Goal: Find specific page/section: Find specific page/section

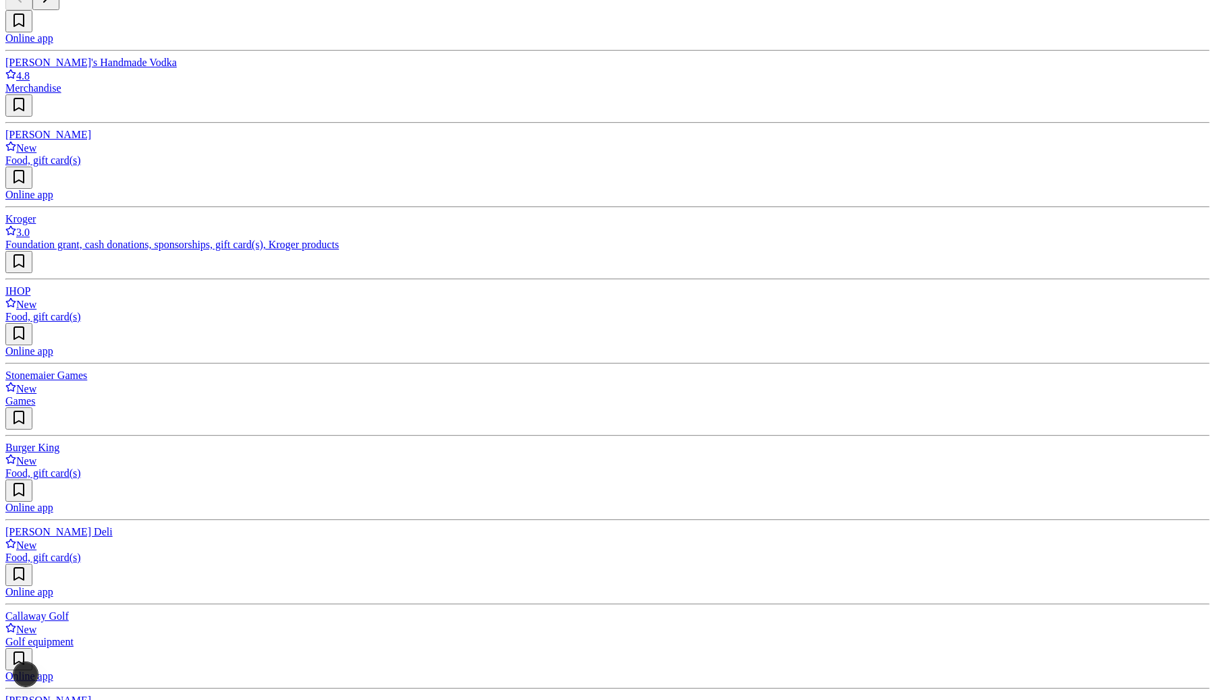
scroll to position [1289, 0]
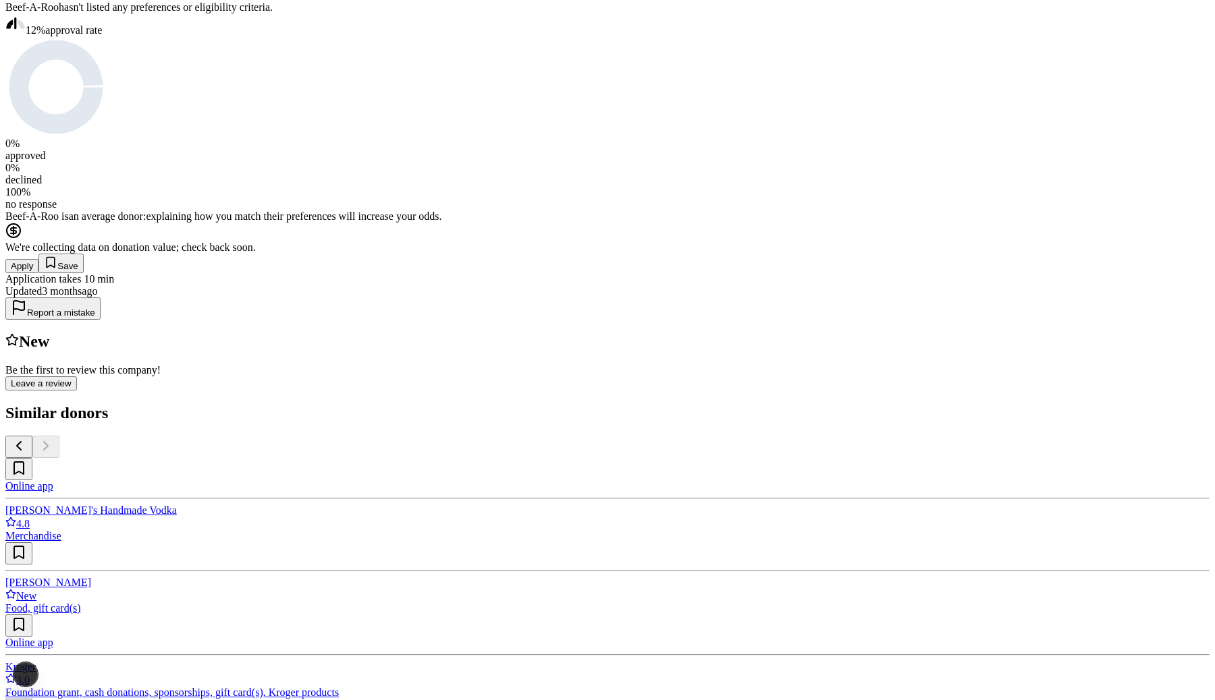
scroll to position [304, 0]
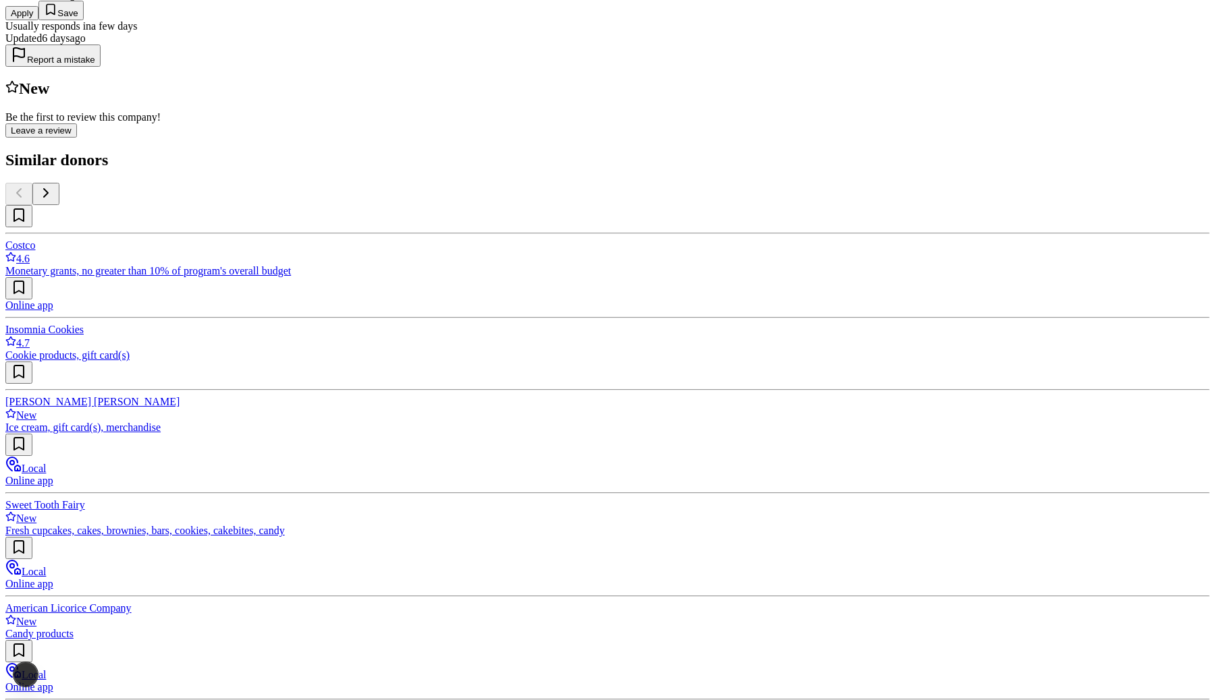
scroll to position [588, 0]
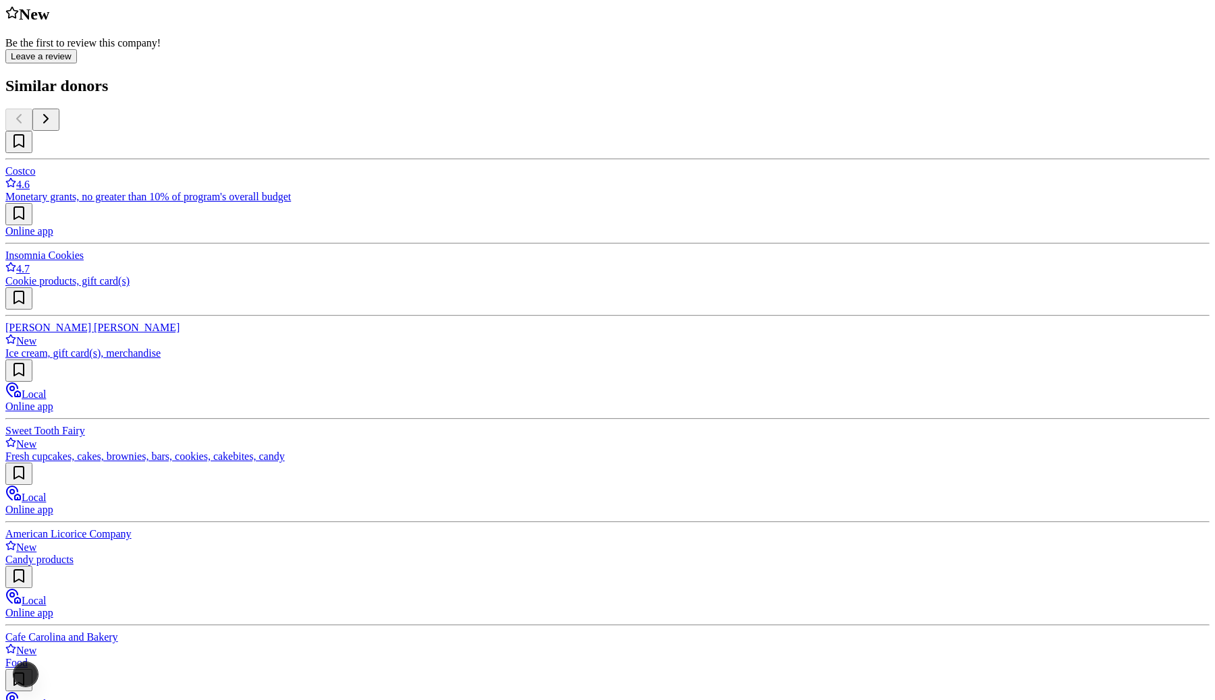
click at [748, 501] on div "Grüns New Share Donating in all states You have nutrition gaps. Grüns fills the…" at bounding box center [607, 299] width 1204 height 1566
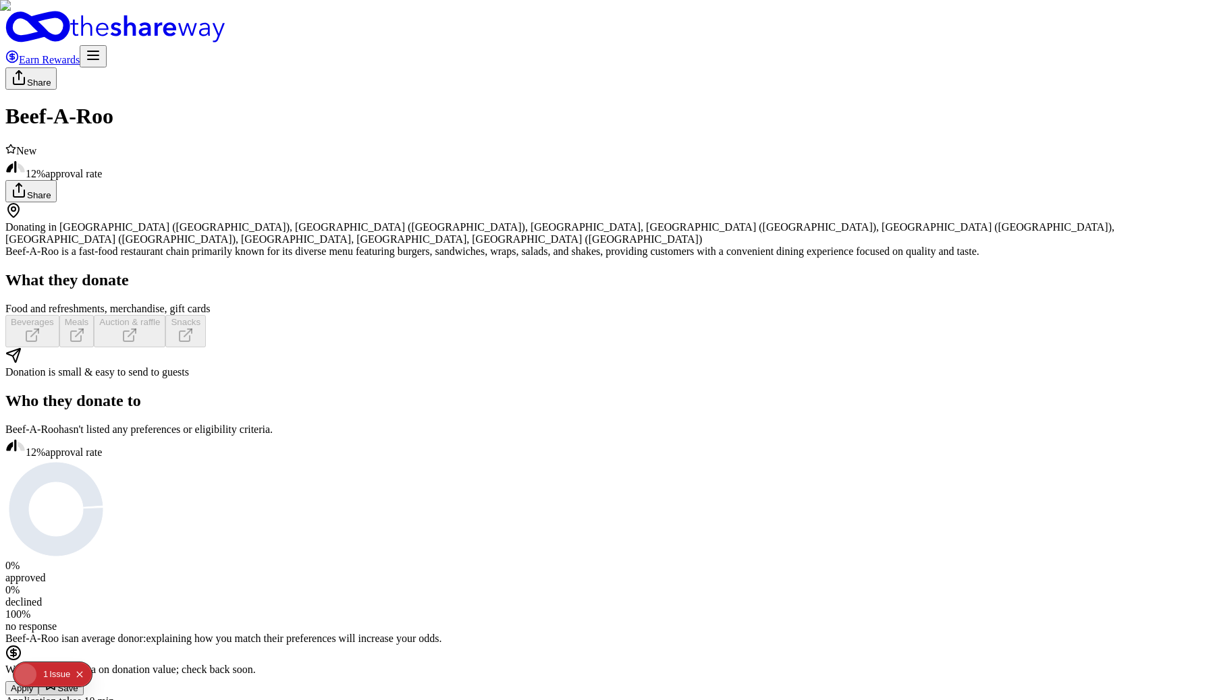
click at [29, 668] on icon "Open Next.js Dev Tools" at bounding box center [28, 674] width 27 height 27
click at [82, 551] on div "Issues 1" at bounding box center [97, 559] width 158 height 24
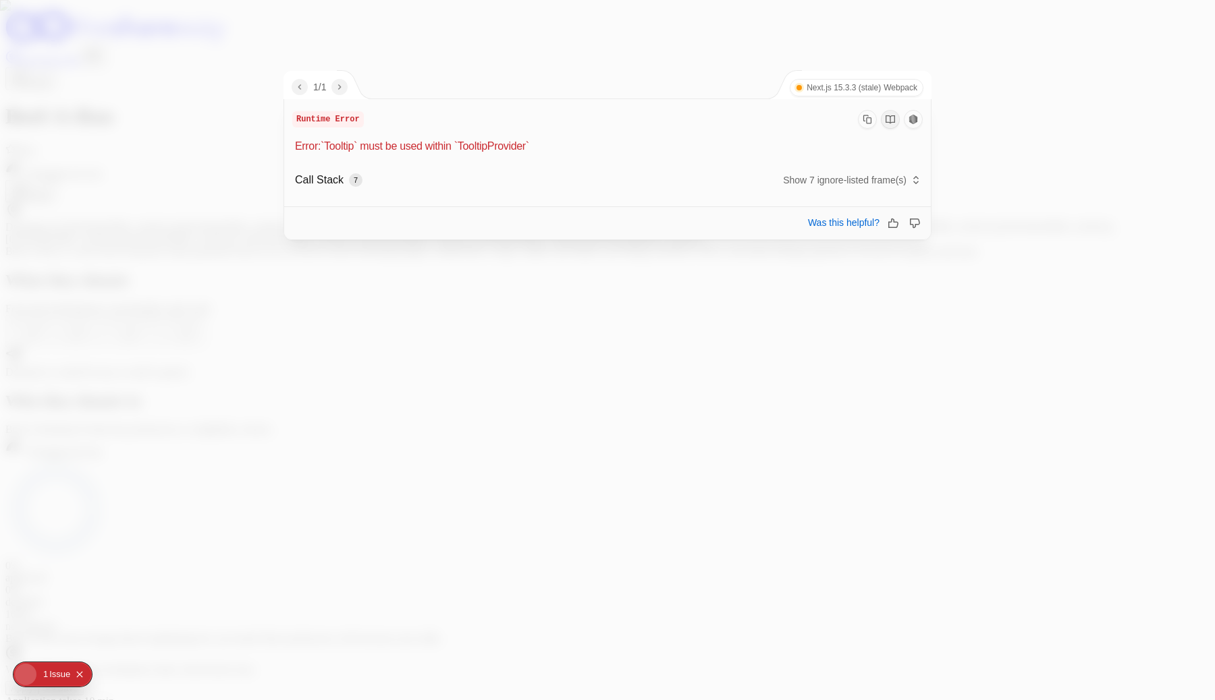
click at [233, 321] on div at bounding box center [607, 350] width 1215 height 700
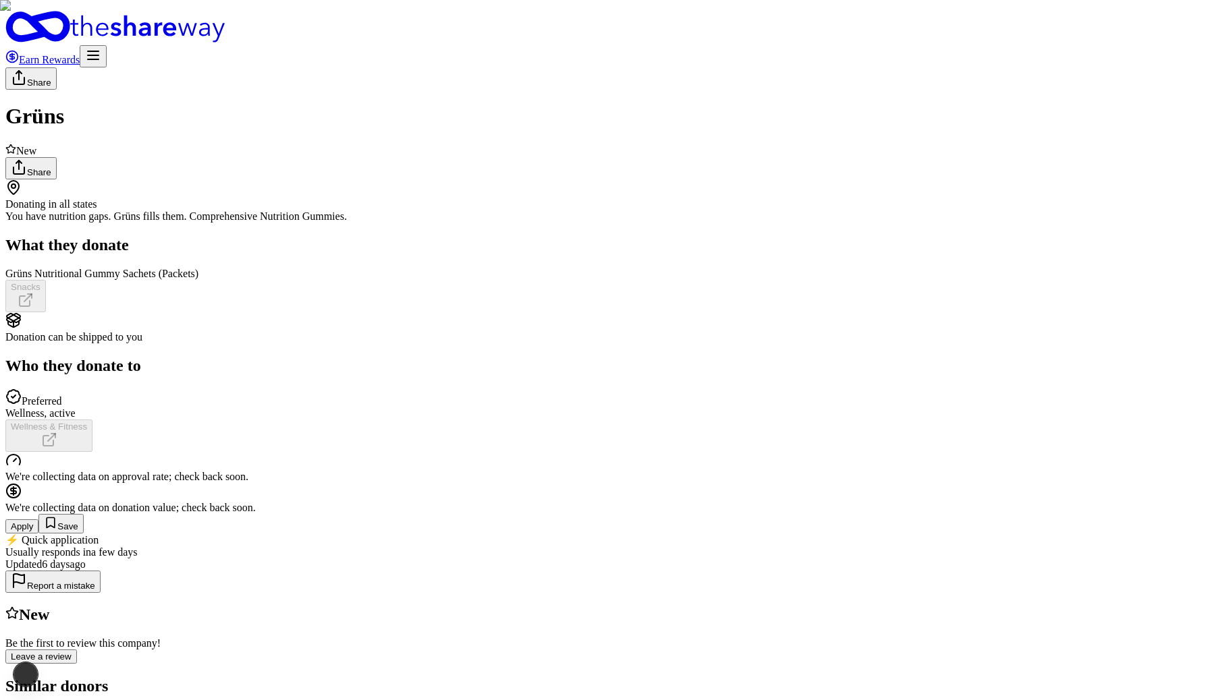
click at [687, 514] on div "Donating in all states You have nutrition gaps. Grüns fills them. Comprehensive…" at bounding box center [607, 346] width 1204 height 335
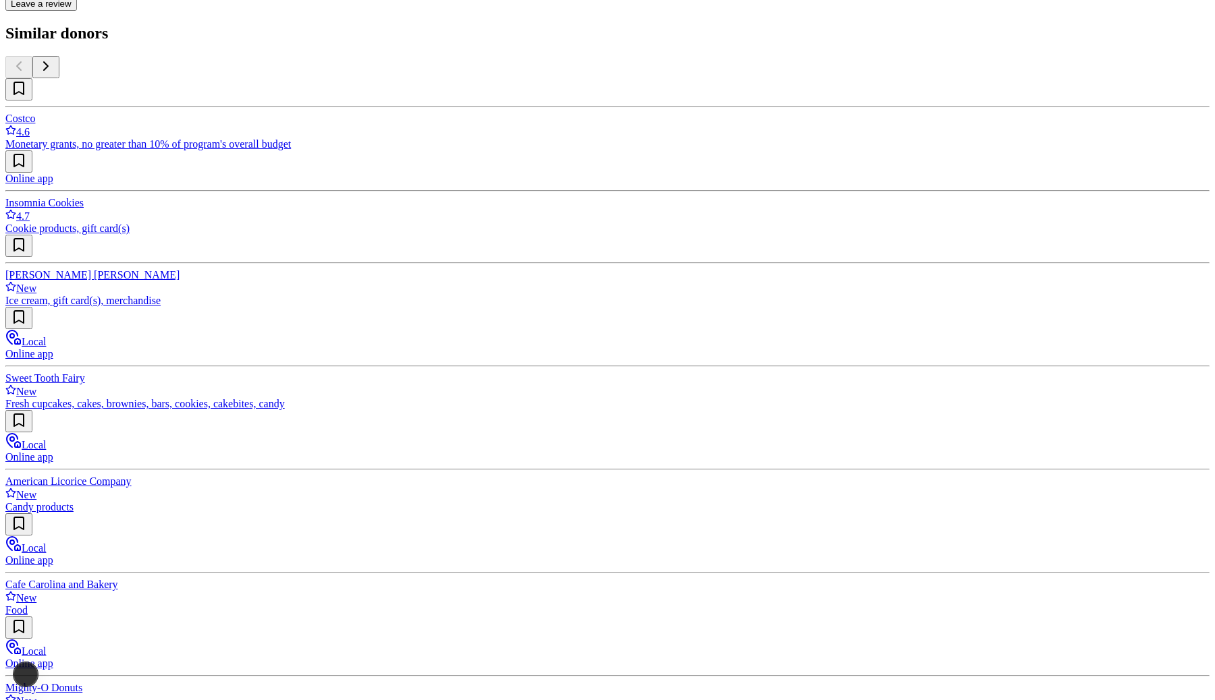
scroll to position [1134, 0]
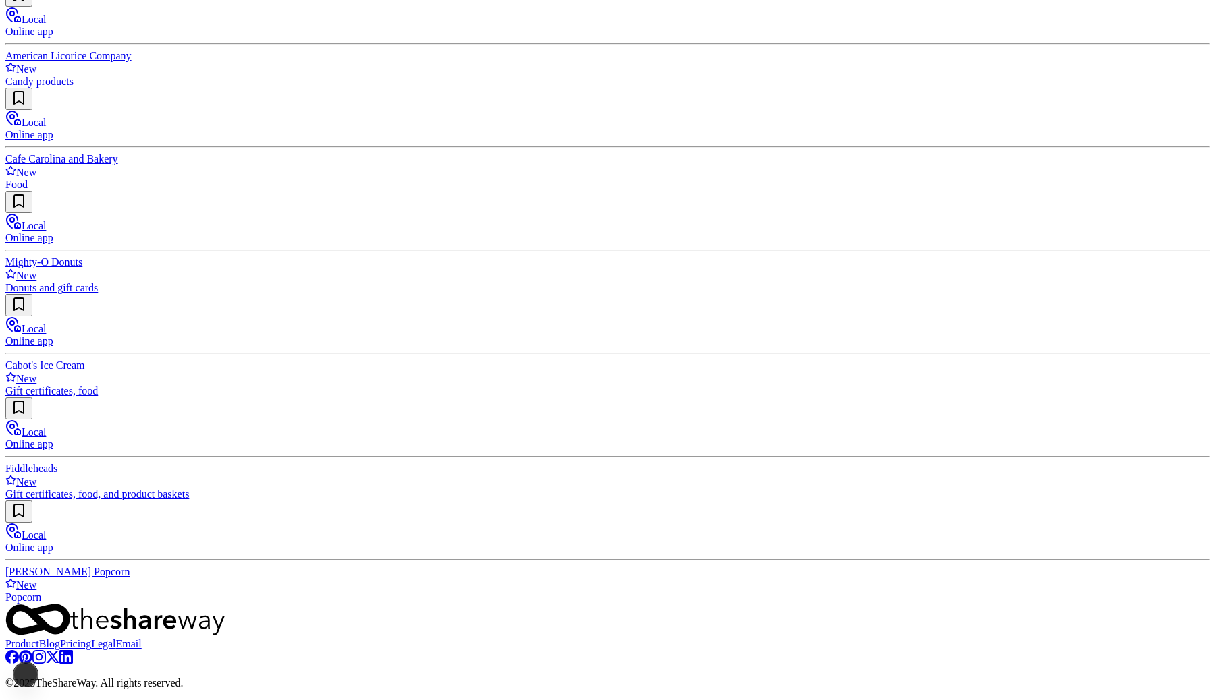
click at [766, 153] on button "Logout" at bounding box center [750, 146] width 38 height 14
